Goal: Information Seeking & Learning: Learn about a topic

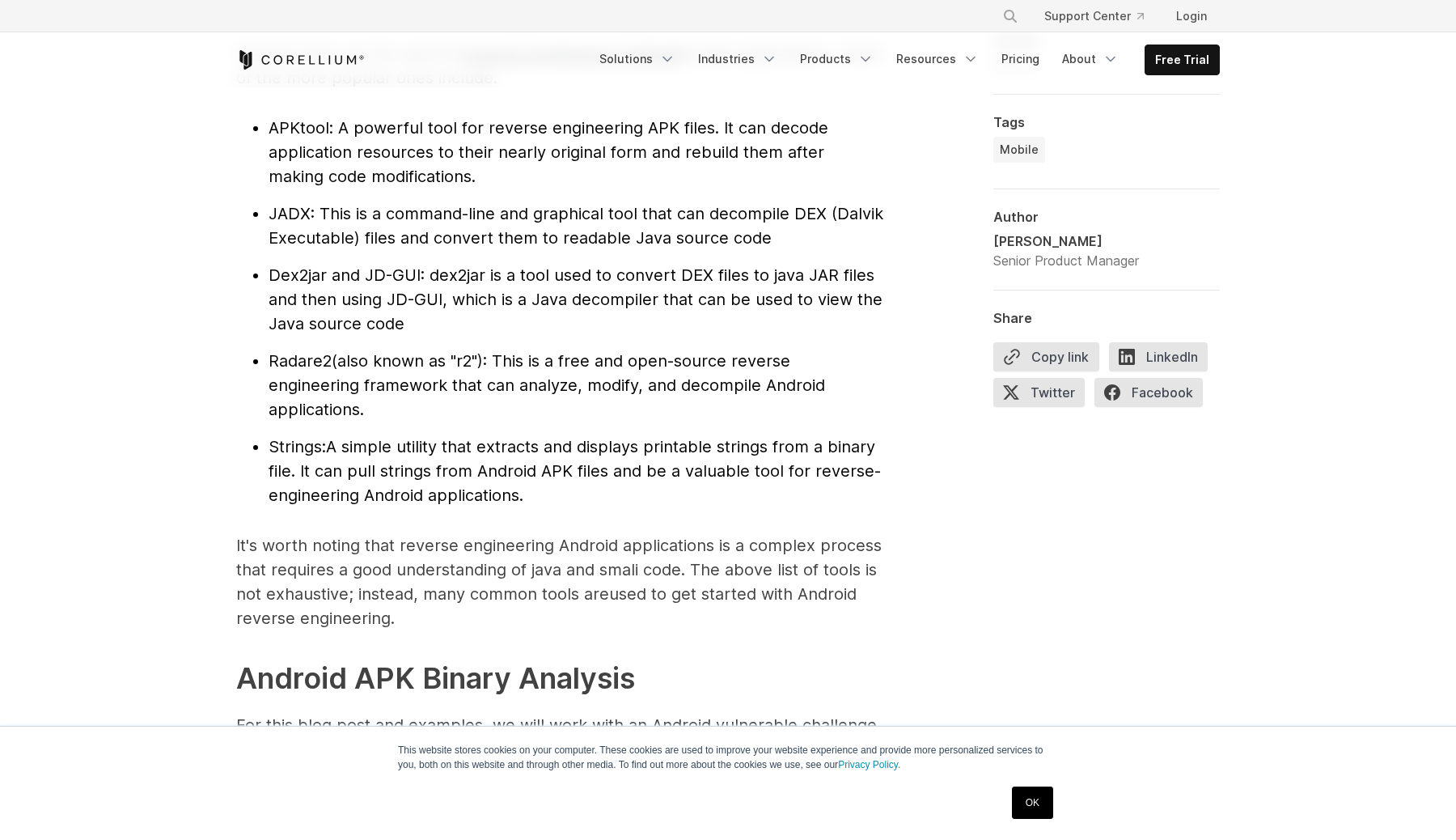
scroll to position [1798, 0]
click at [284, 213] on span "JADX" at bounding box center [289, 212] width 42 height 20
copy span "JADX"
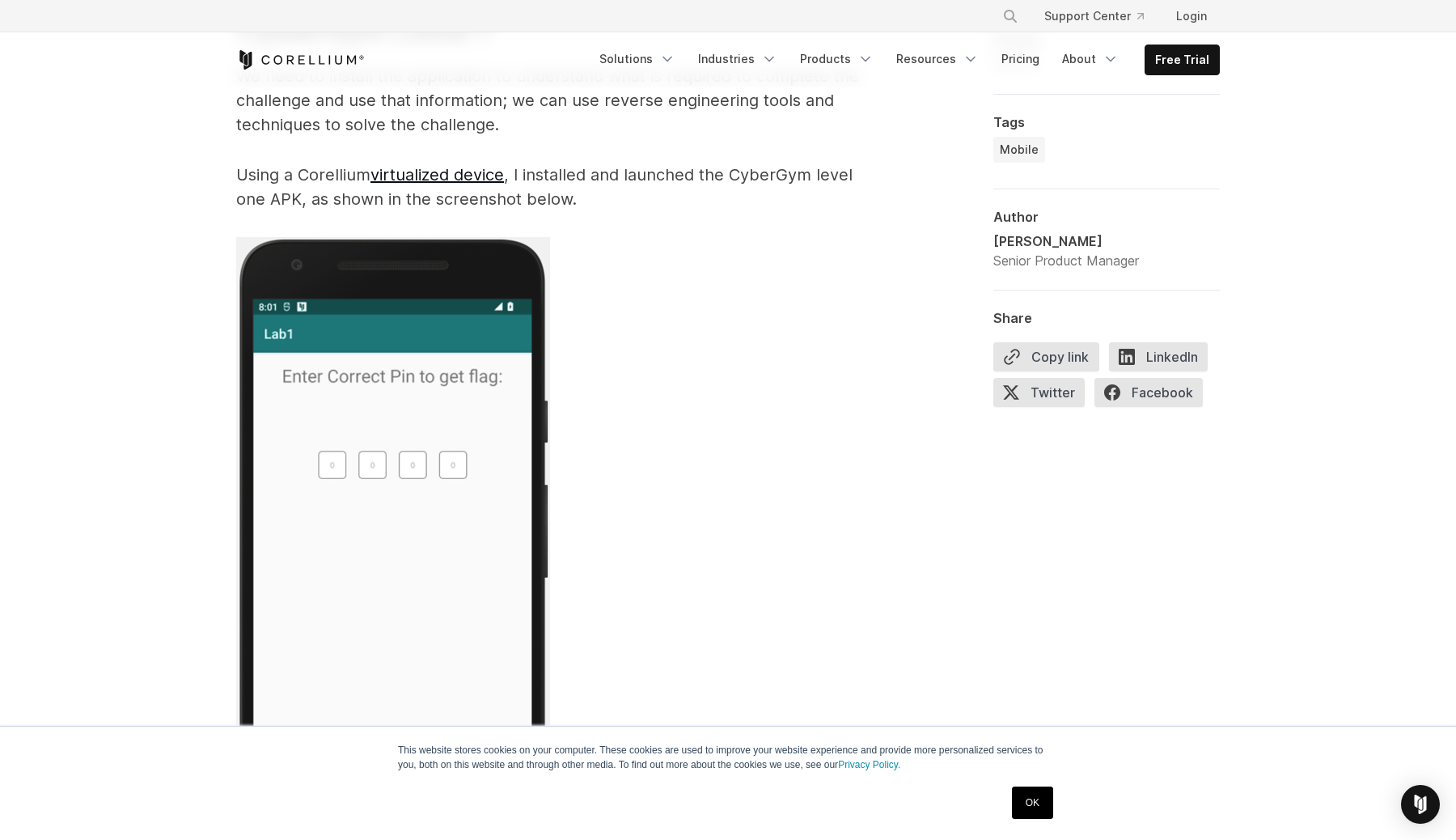
scroll to position [3192, 0]
click at [401, 170] on link "virtualized device" at bounding box center [437, 173] width 134 height 20
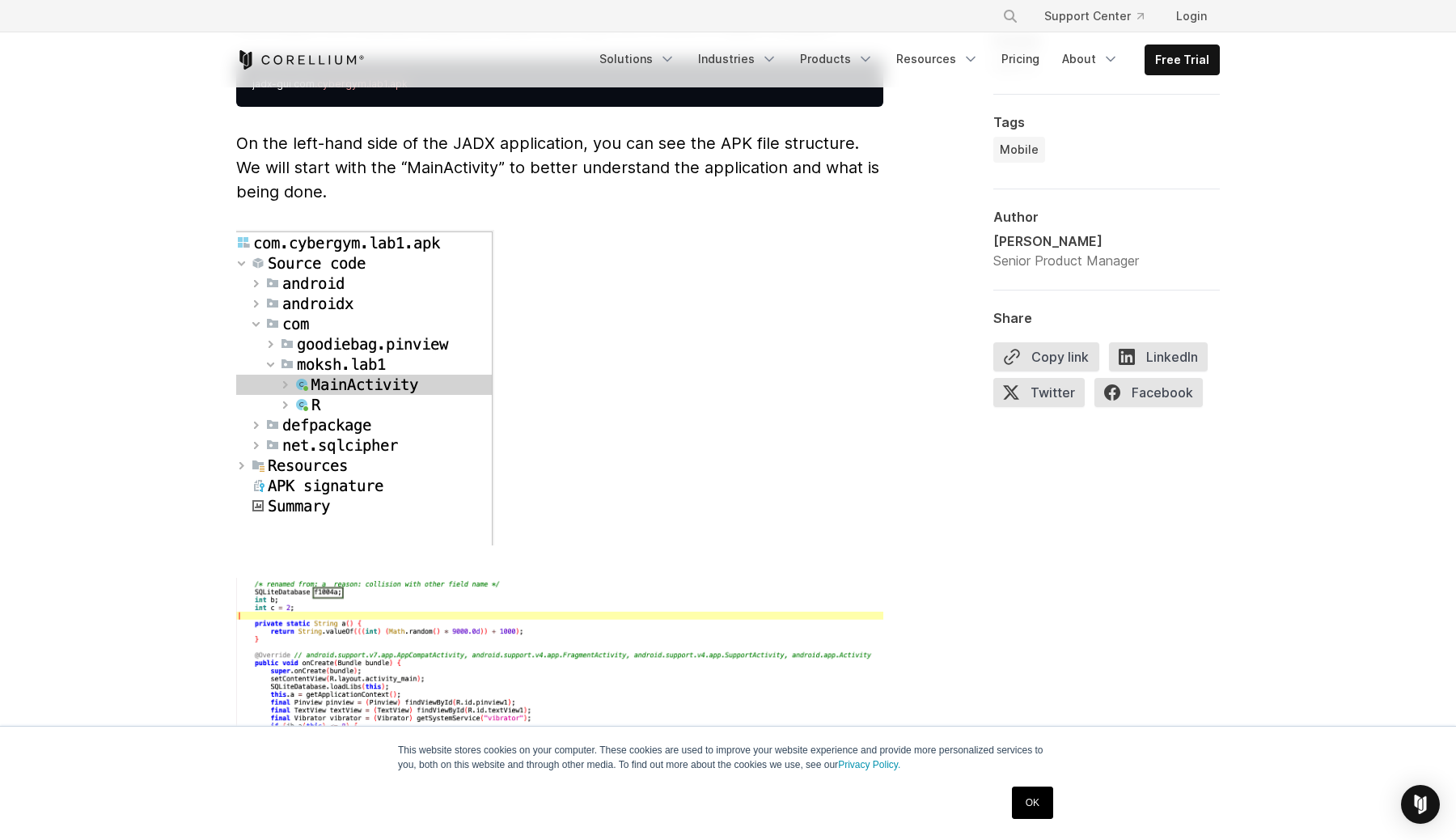
scroll to position [4444, 0]
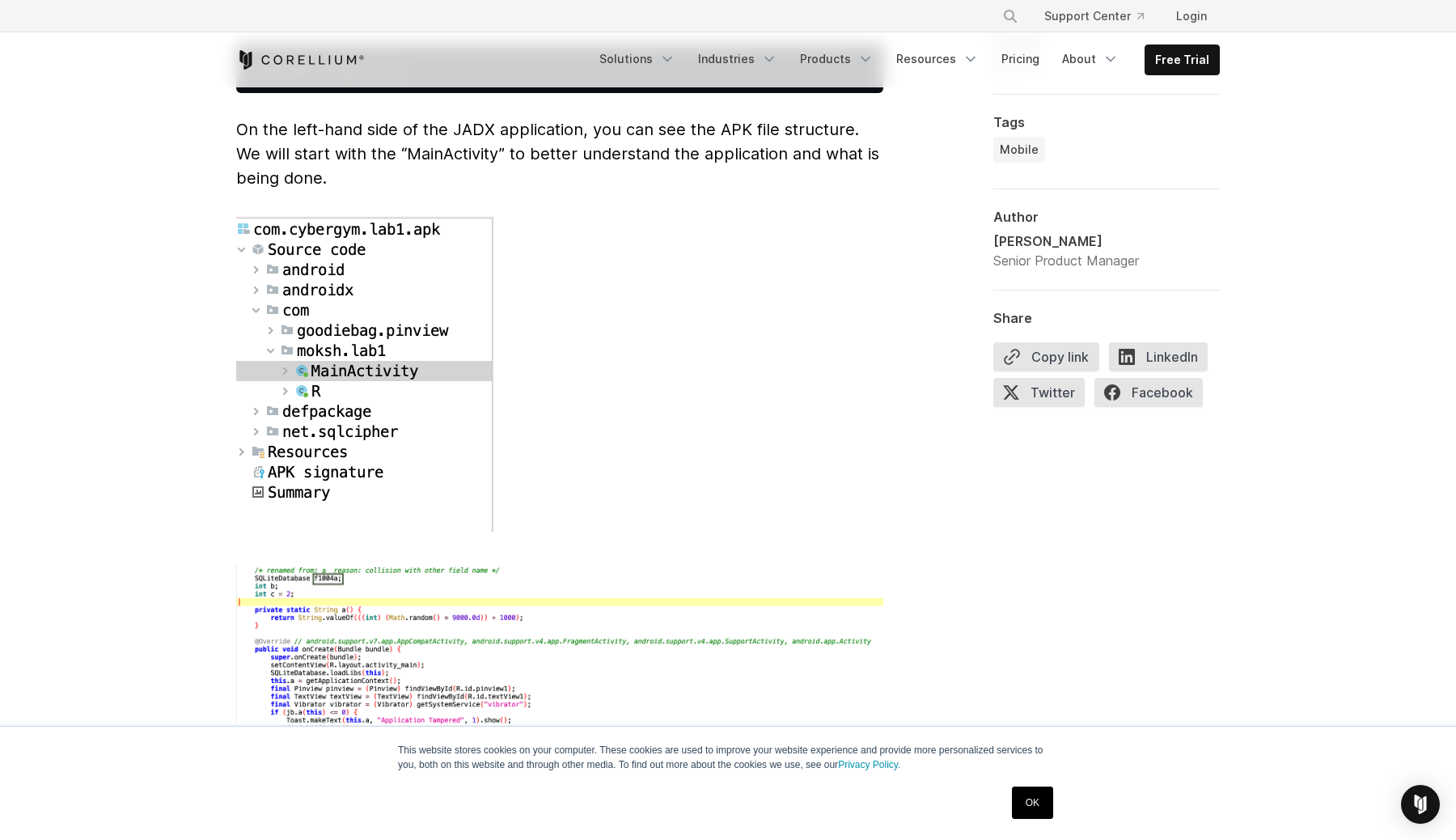
click at [458, 125] on span "On the left-hand side of the JADX application, you can see the APK file structu…" at bounding box center [557, 154] width 643 height 68
copy span "MainActivity"
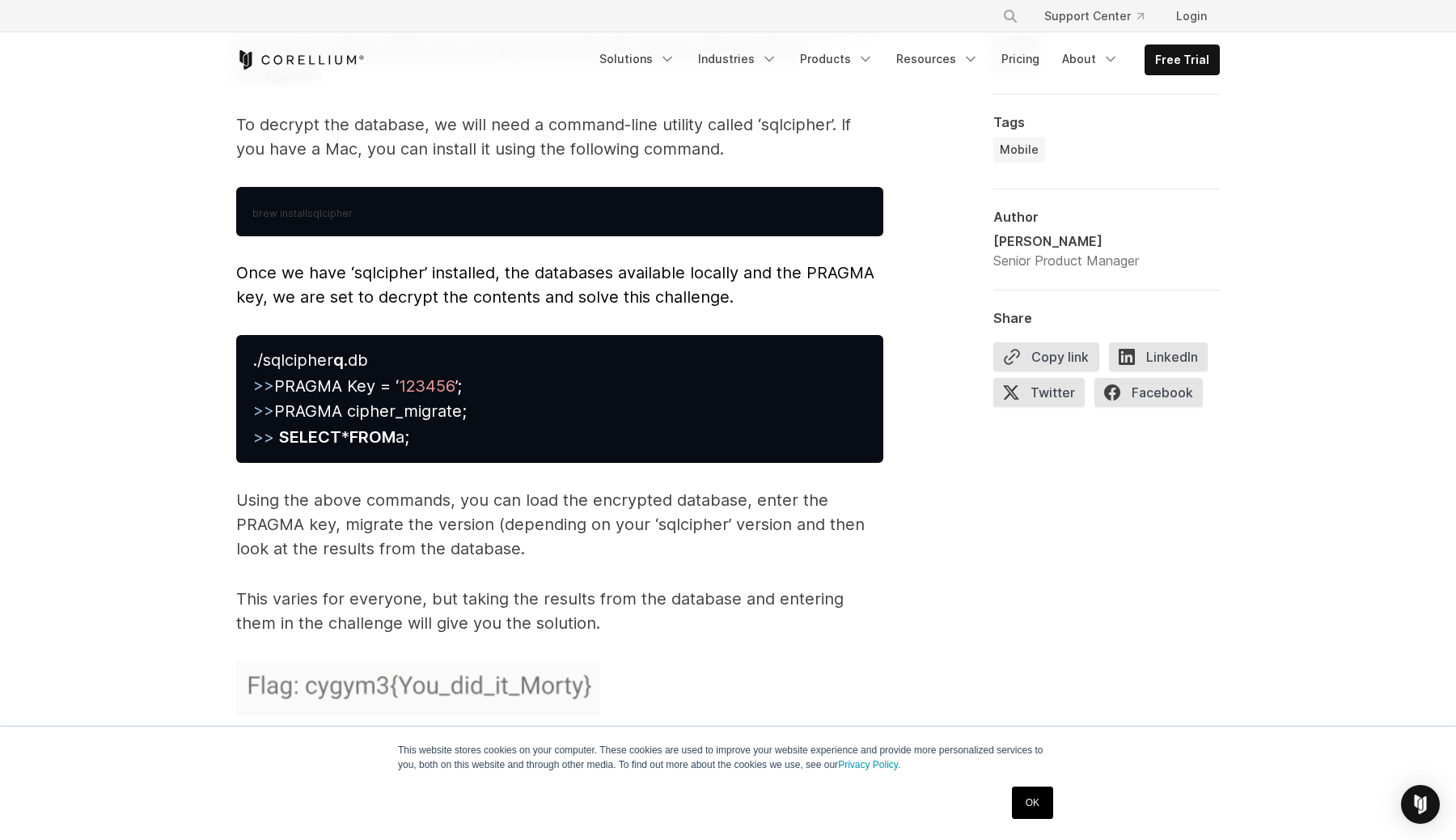
scroll to position [7376, 0]
